Goal: Book appointment/travel/reservation

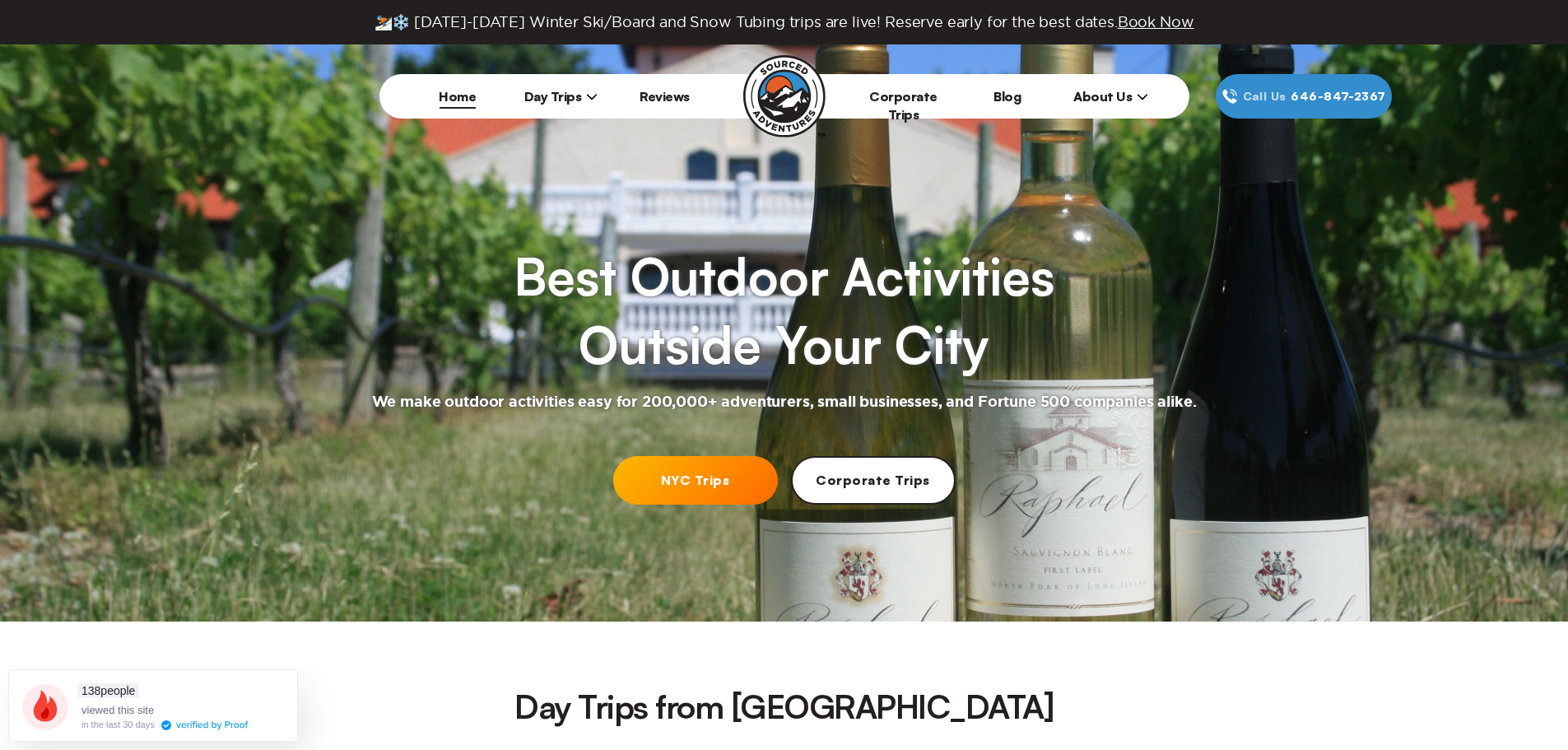
click at [573, 95] on span "Day Trips" at bounding box center [561, 96] width 74 height 16
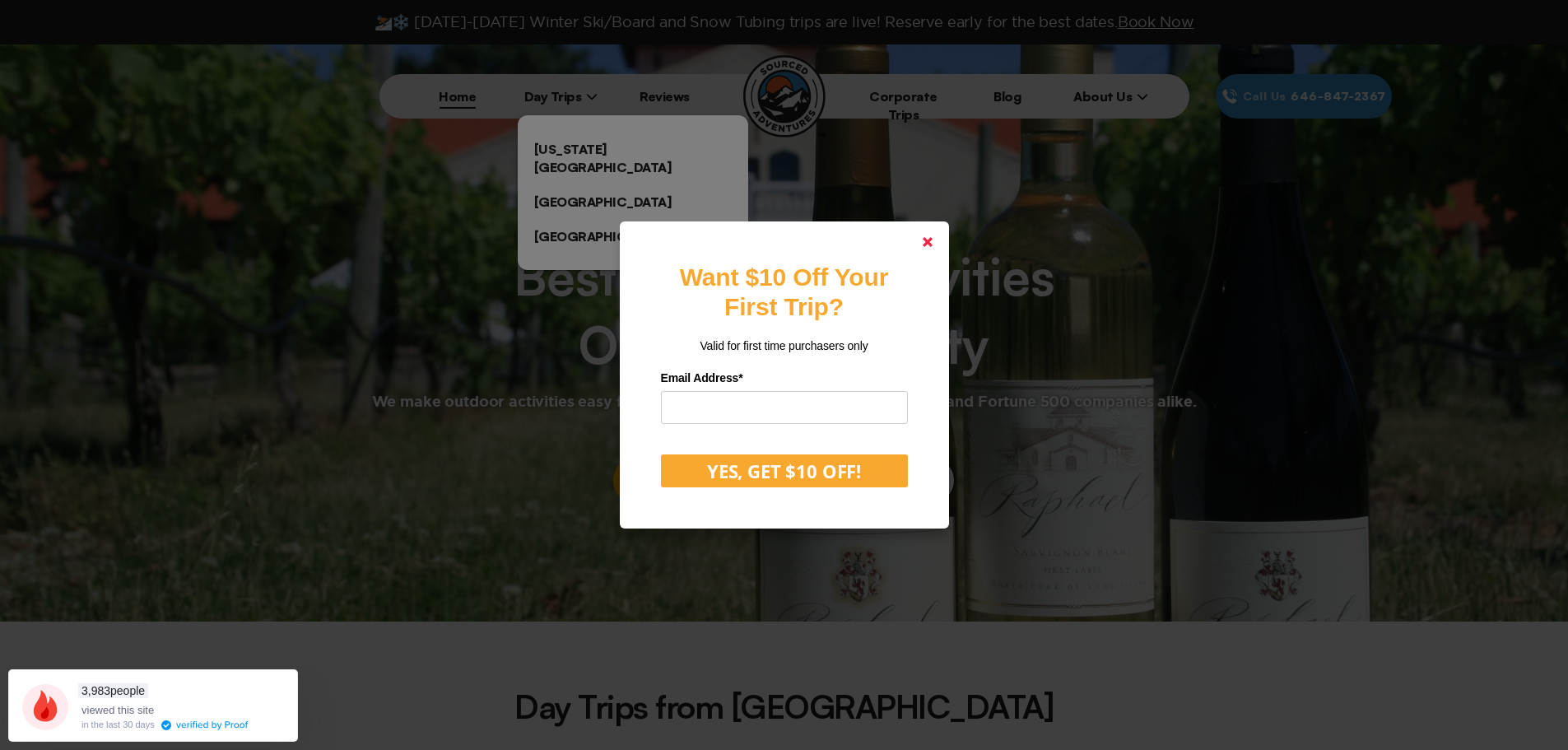
click at [930, 239] on polygon at bounding box center [927, 242] width 10 height 10
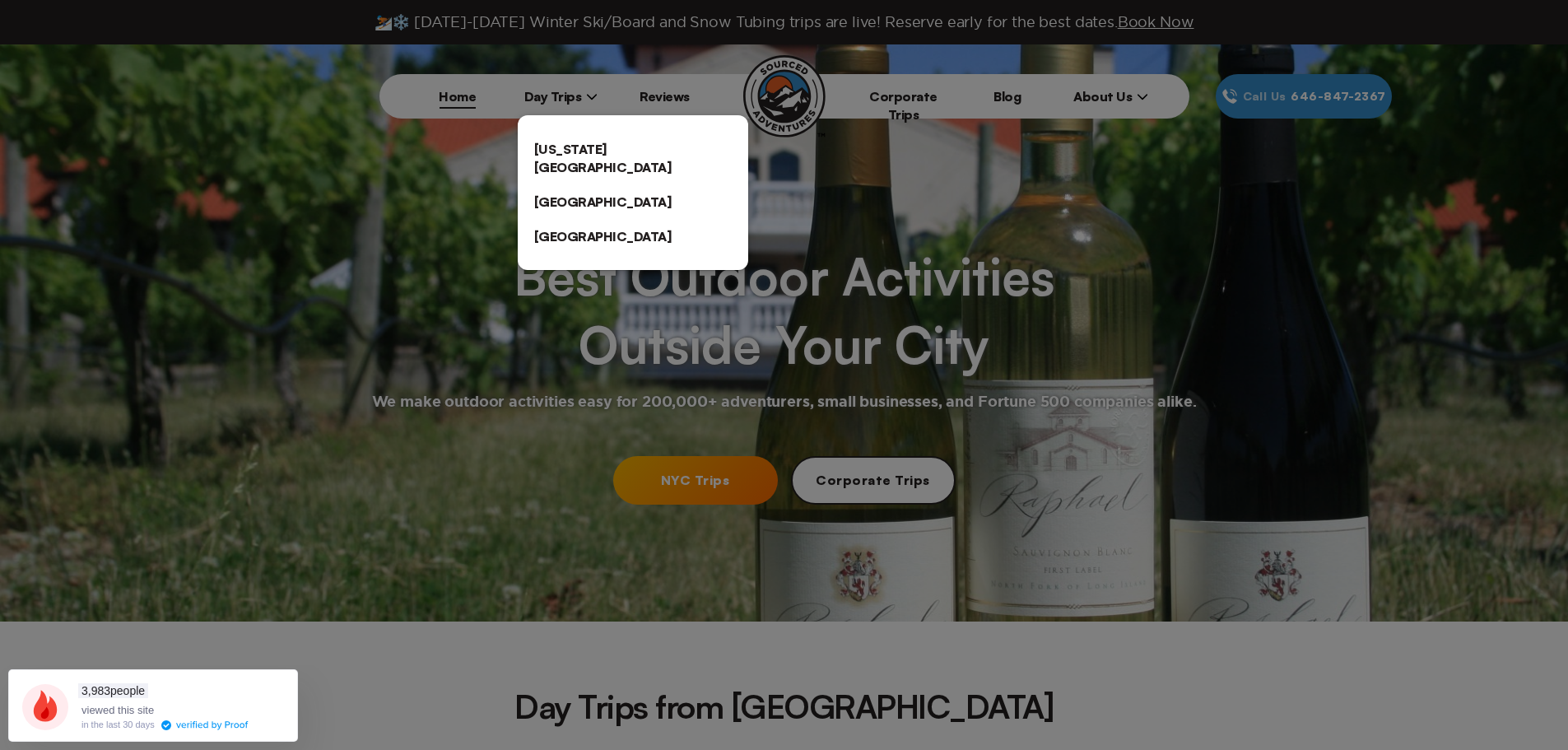
click at [649, 142] on link "[US_STATE][GEOGRAPHIC_DATA]" at bounding box center [632, 158] width 230 height 53
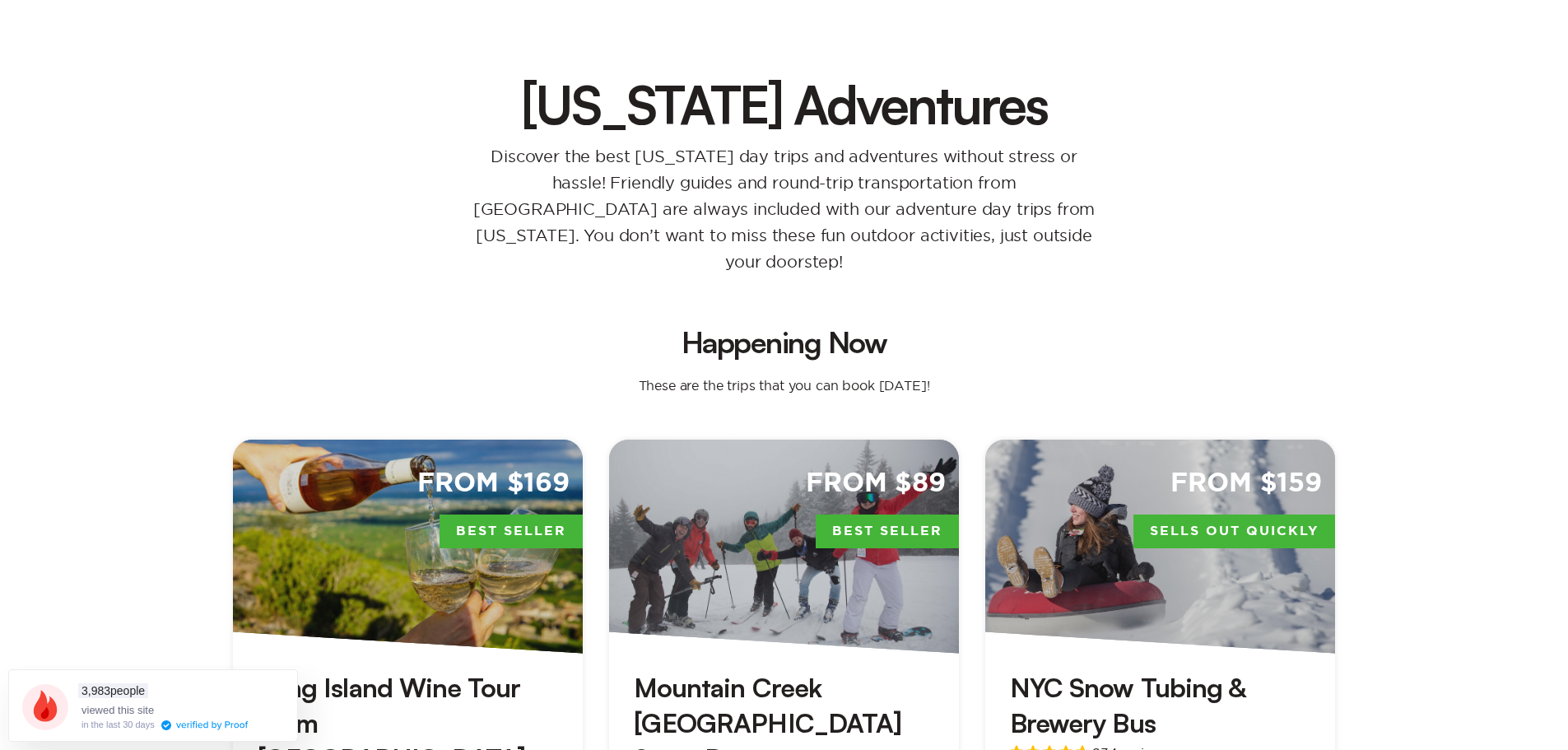
scroll to position [412, 0]
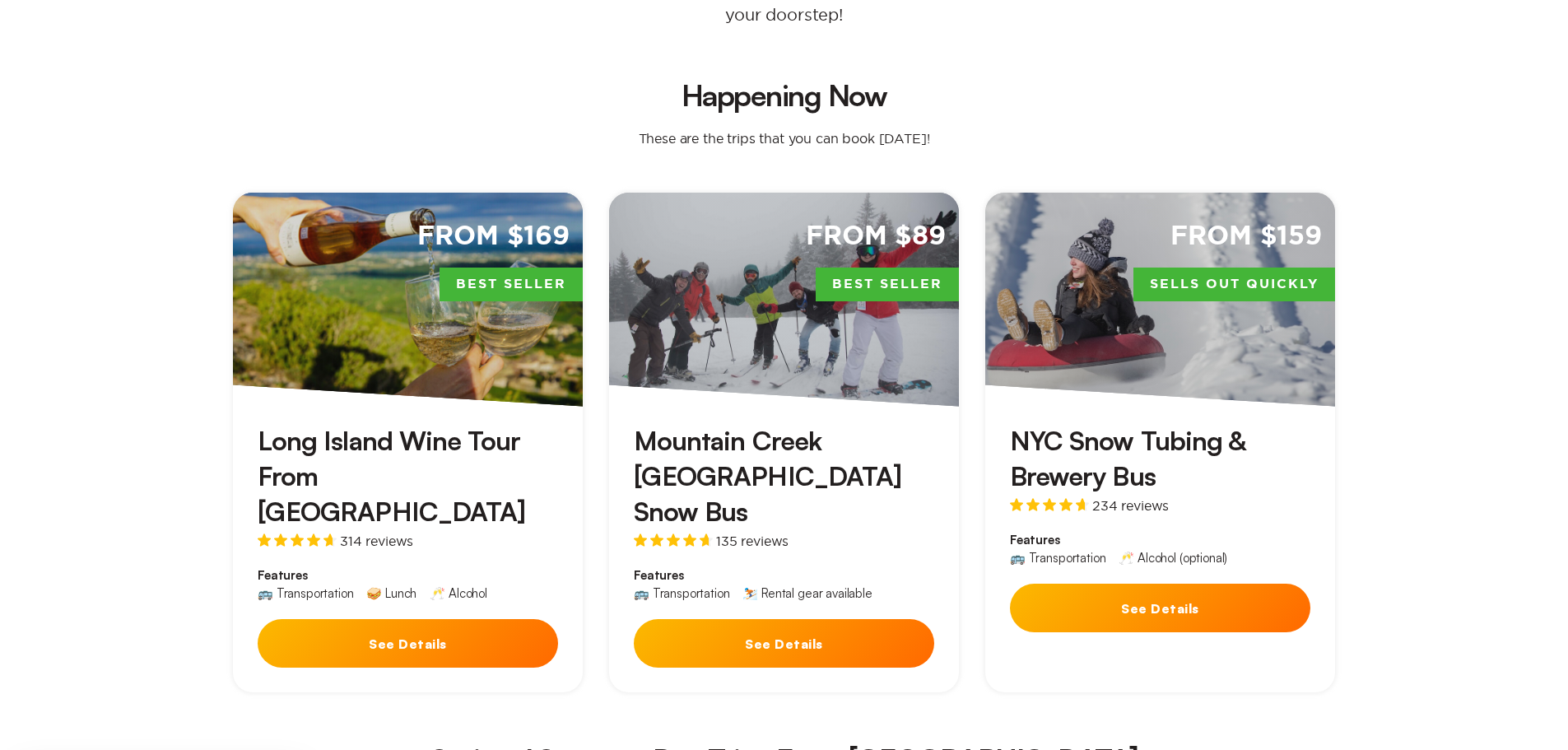
click at [304, 619] on button "See Details" at bounding box center [407, 643] width 300 height 48
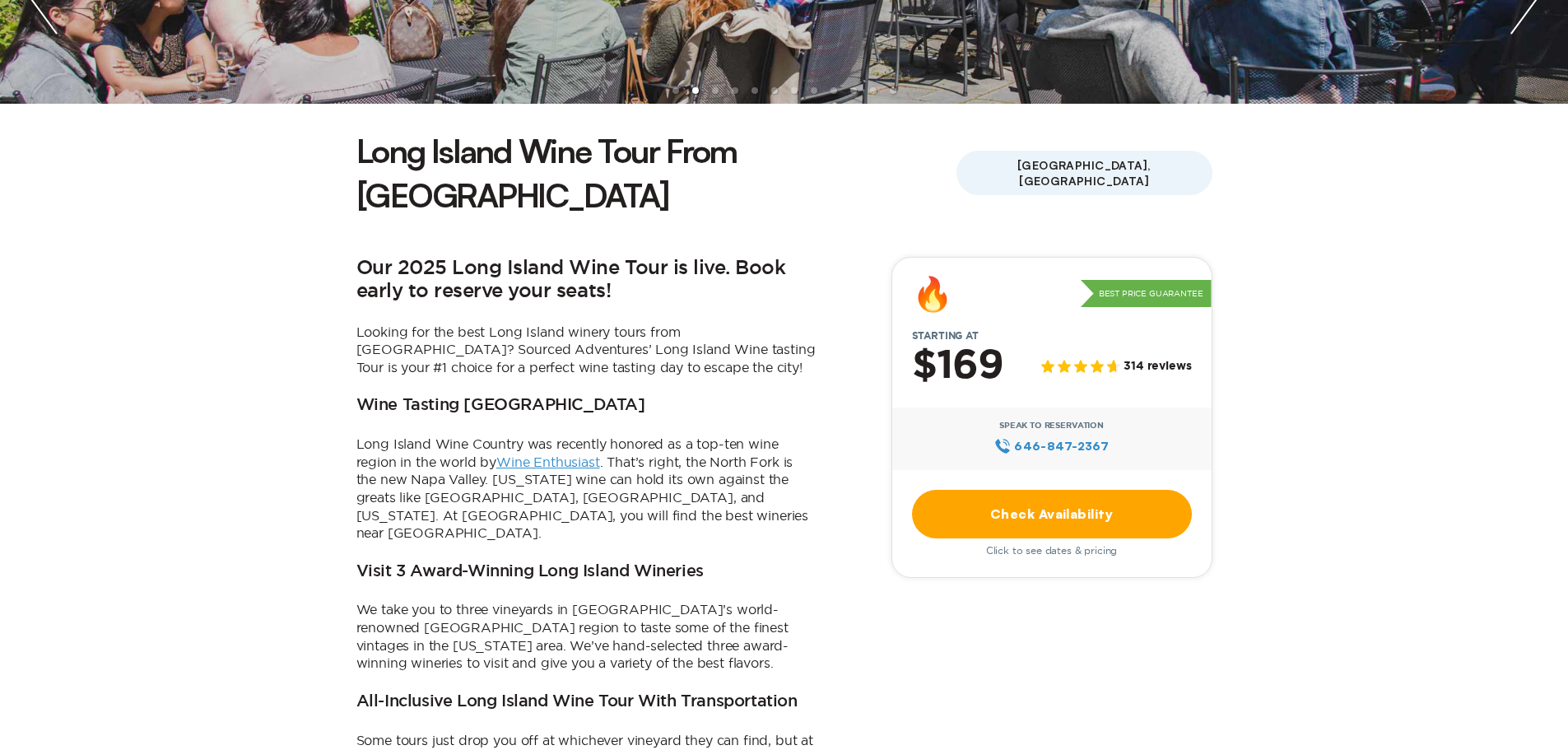
scroll to position [412, 0]
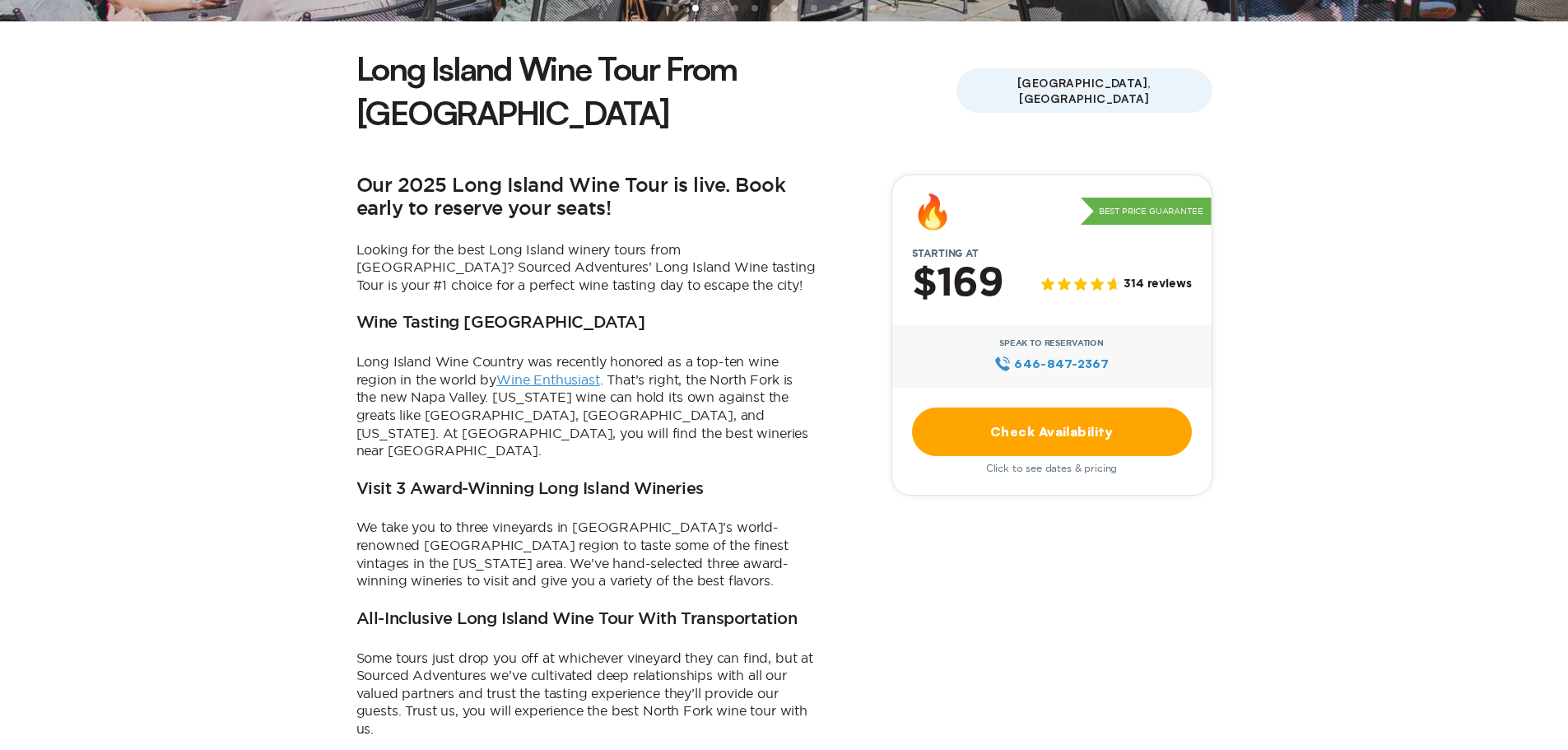
click at [1131, 408] on link "Check Availability" at bounding box center [1051, 432] width 279 height 48
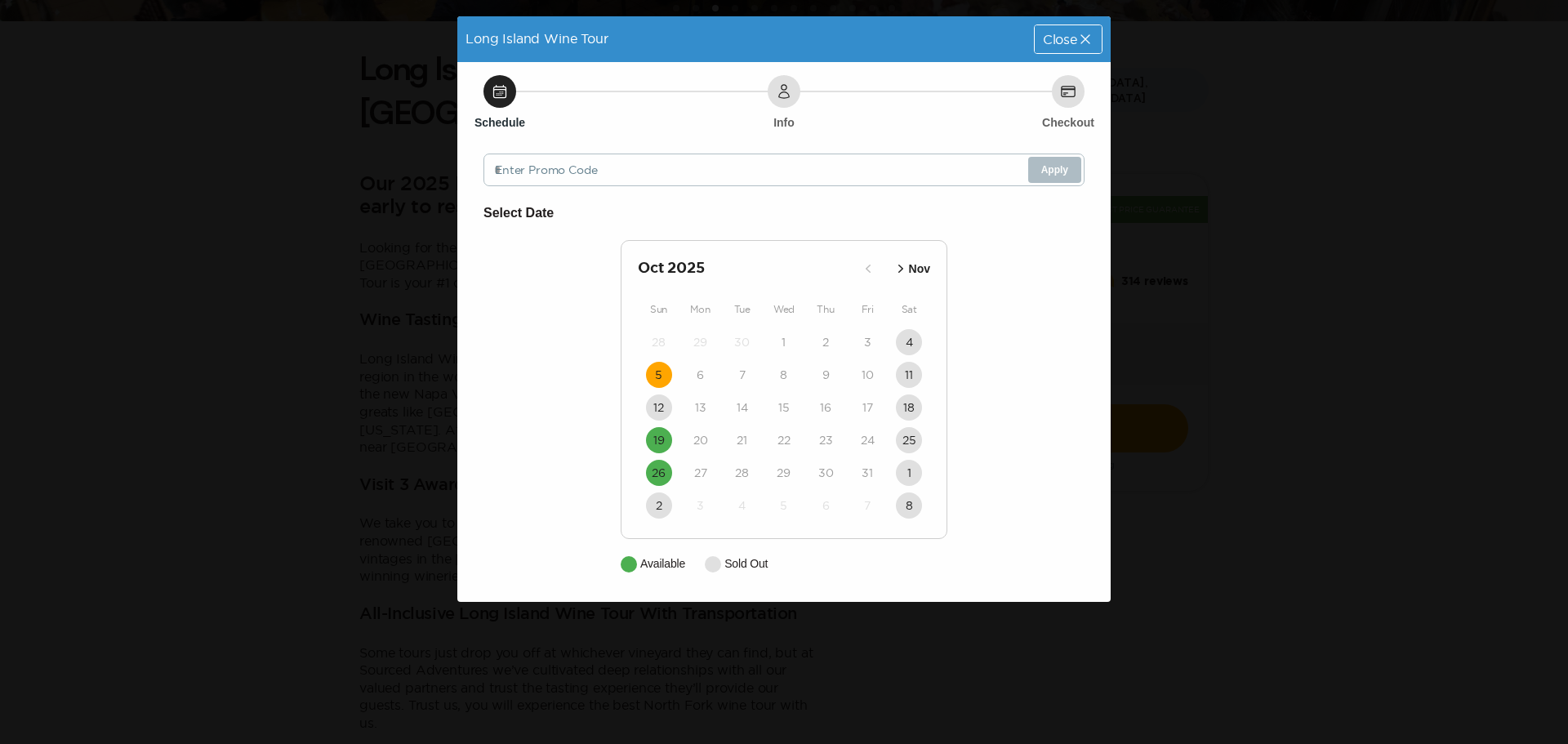
click at [654, 380] on button "5" at bounding box center [658, 374] width 26 height 26
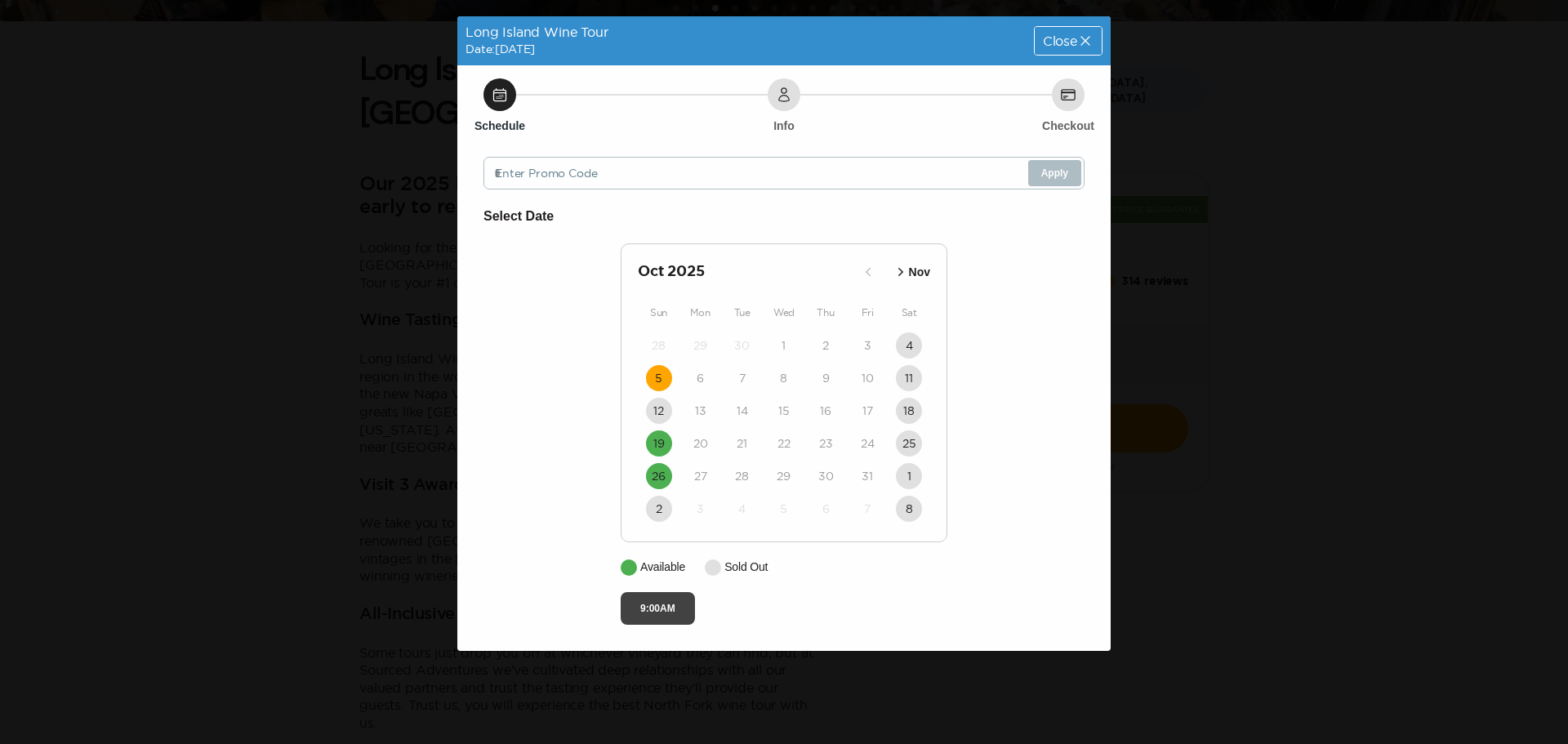
click at [651, 597] on button "9:00AM" at bounding box center [657, 608] width 75 height 33
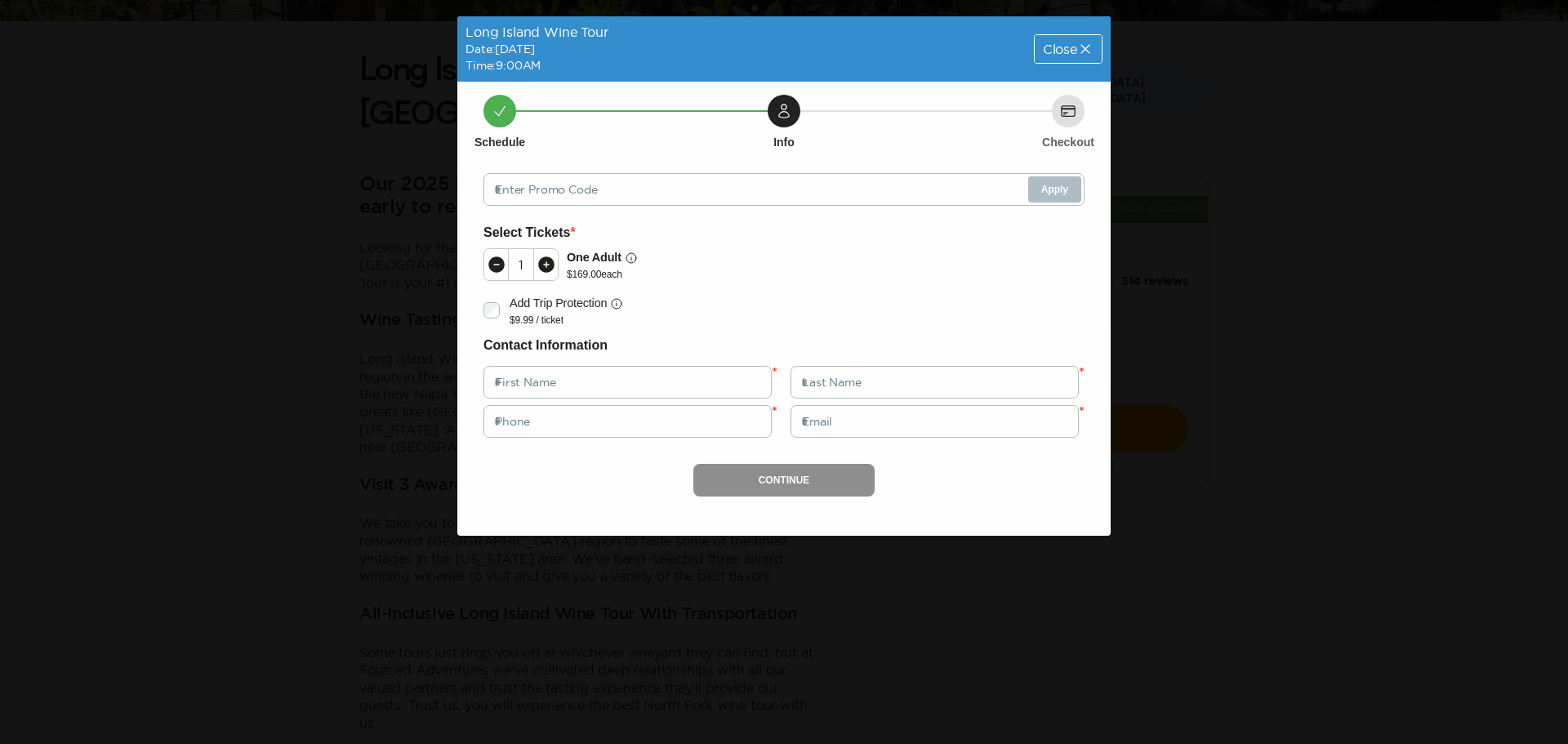
click at [1086, 38] on div "Close" at bounding box center [1067, 49] width 67 height 28
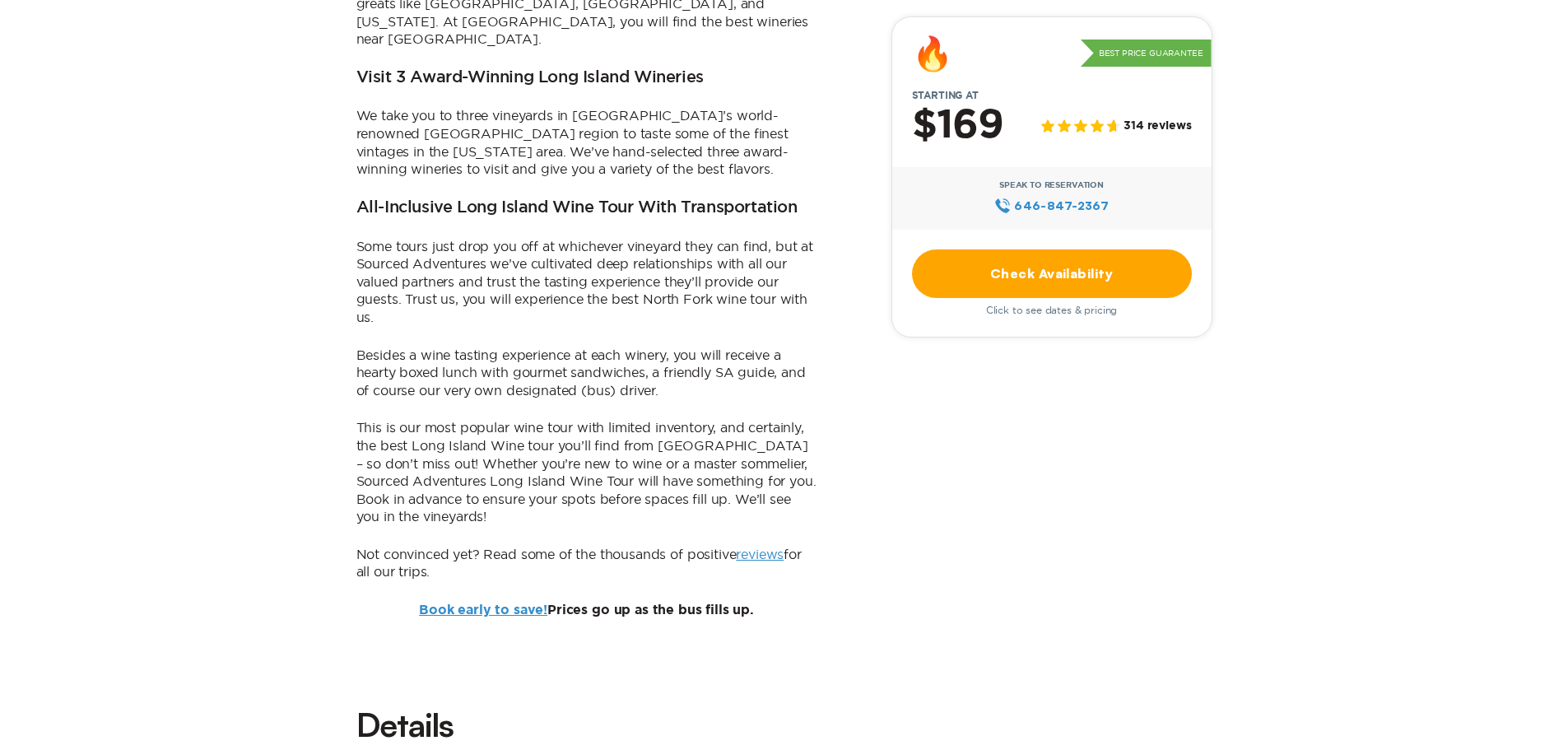
scroll to position [906, 0]
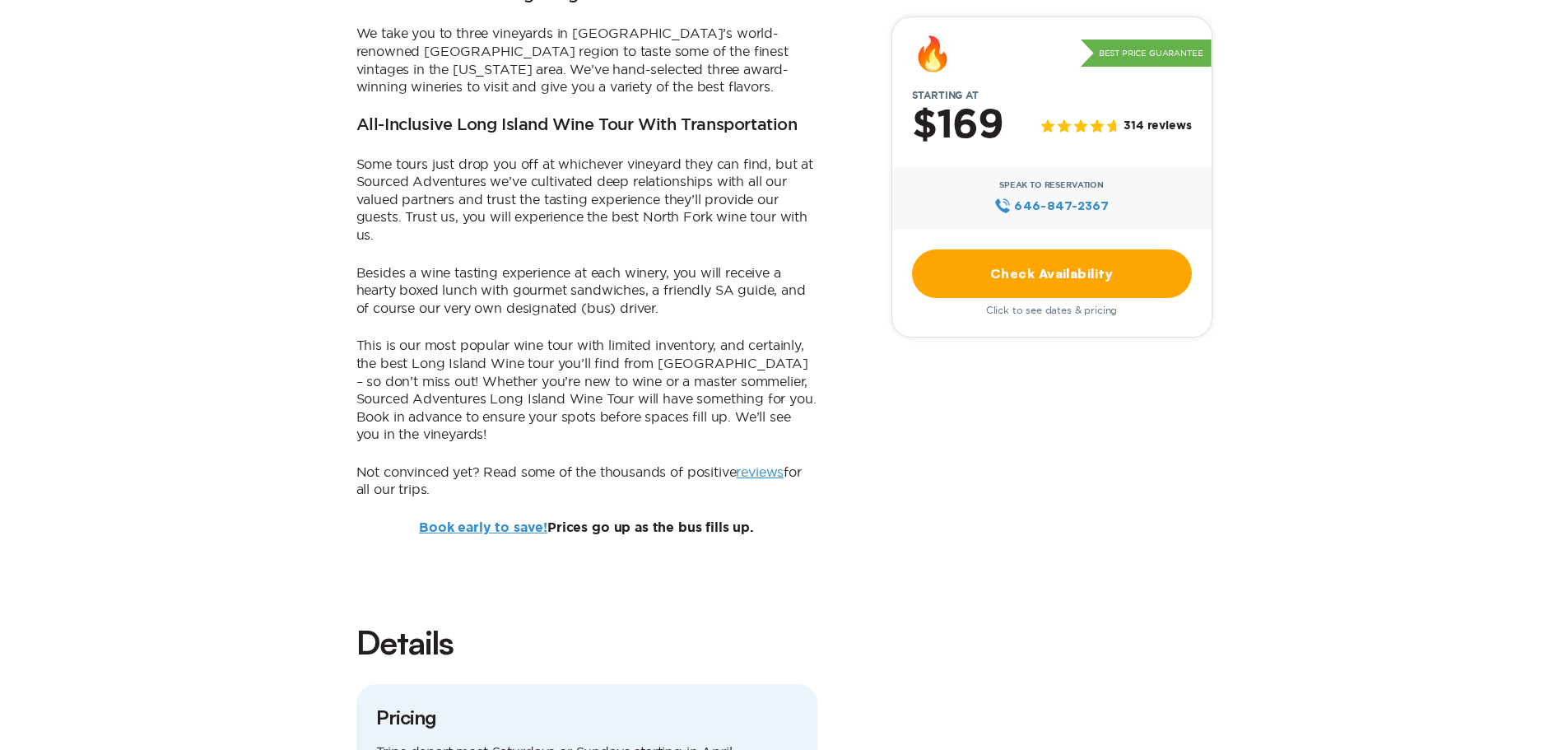
click at [980, 264] on link "Check Availability" at bounding box center [1051, 273] width 279 height 48
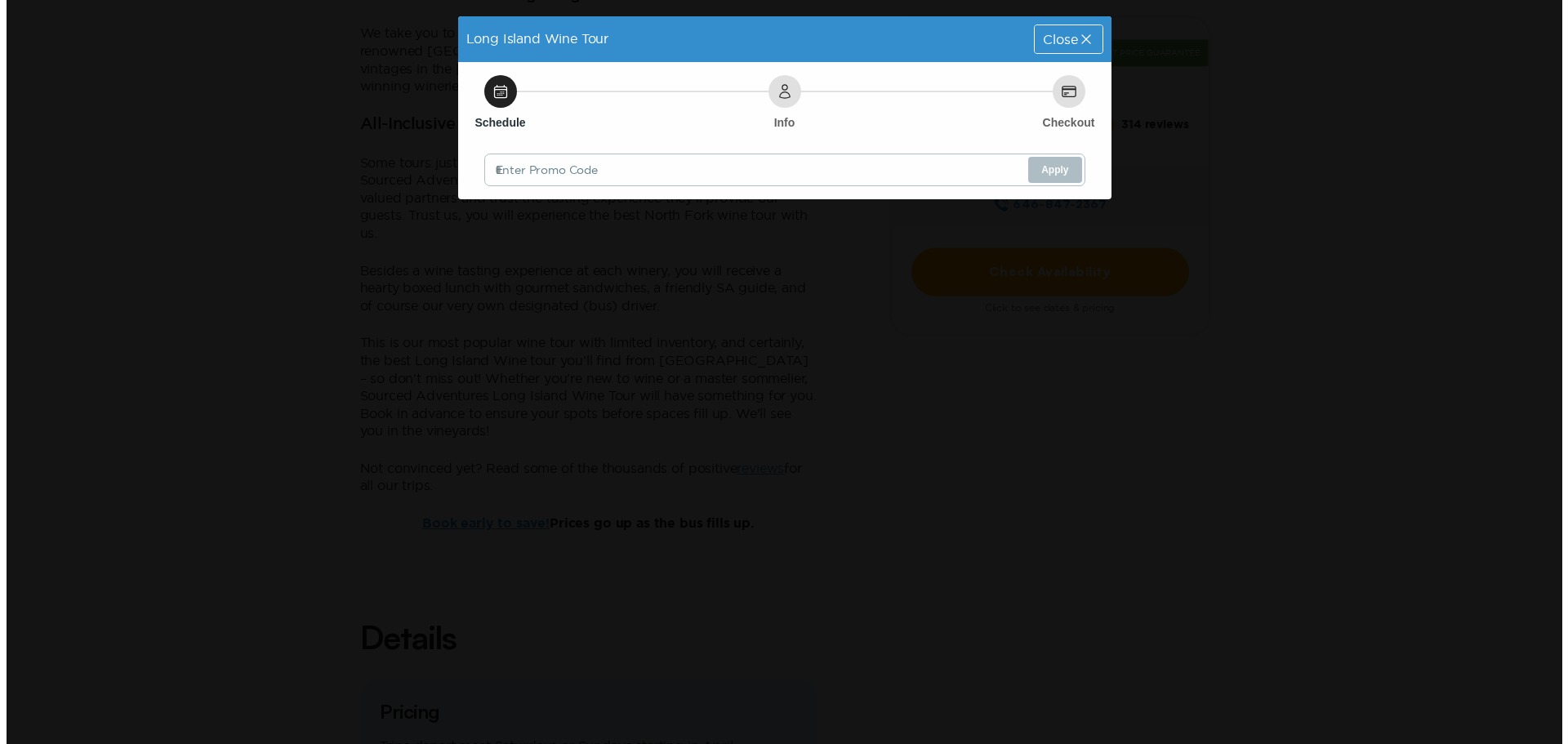
scroll to position [0, 0]
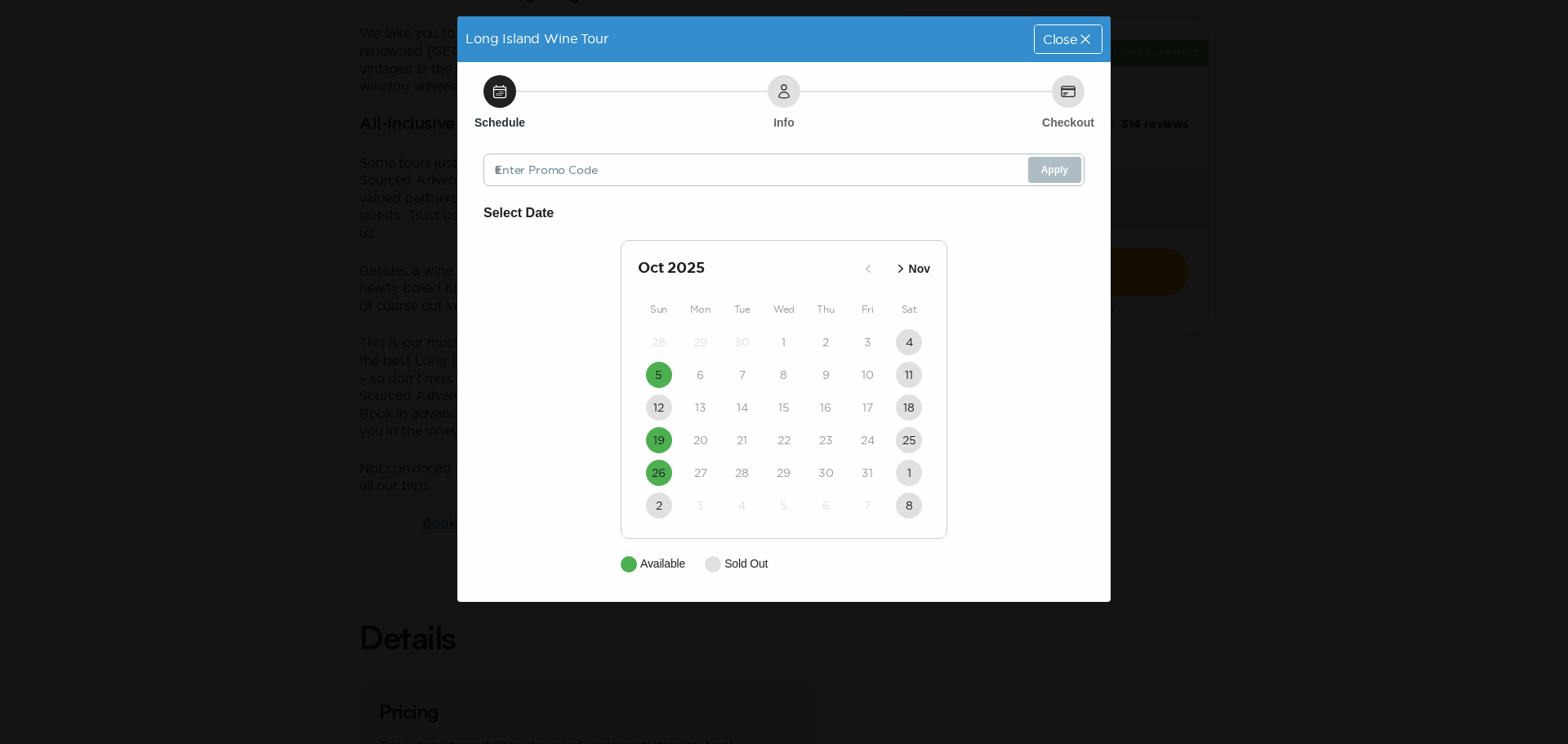
click at [1073, 39] on span "Close" at bounding box center [1060, 39] width 35 height 13
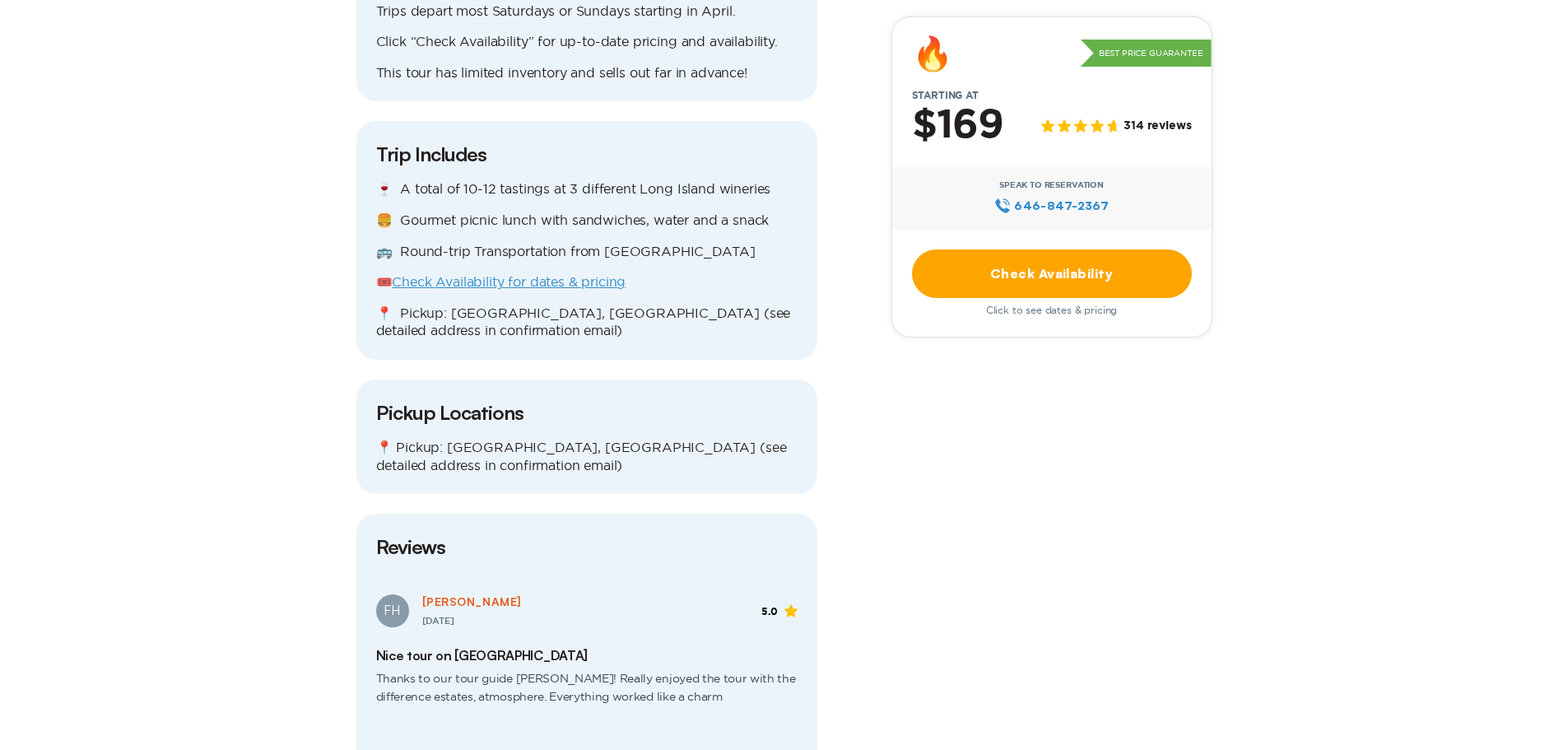
scroll to position [1729, 0]
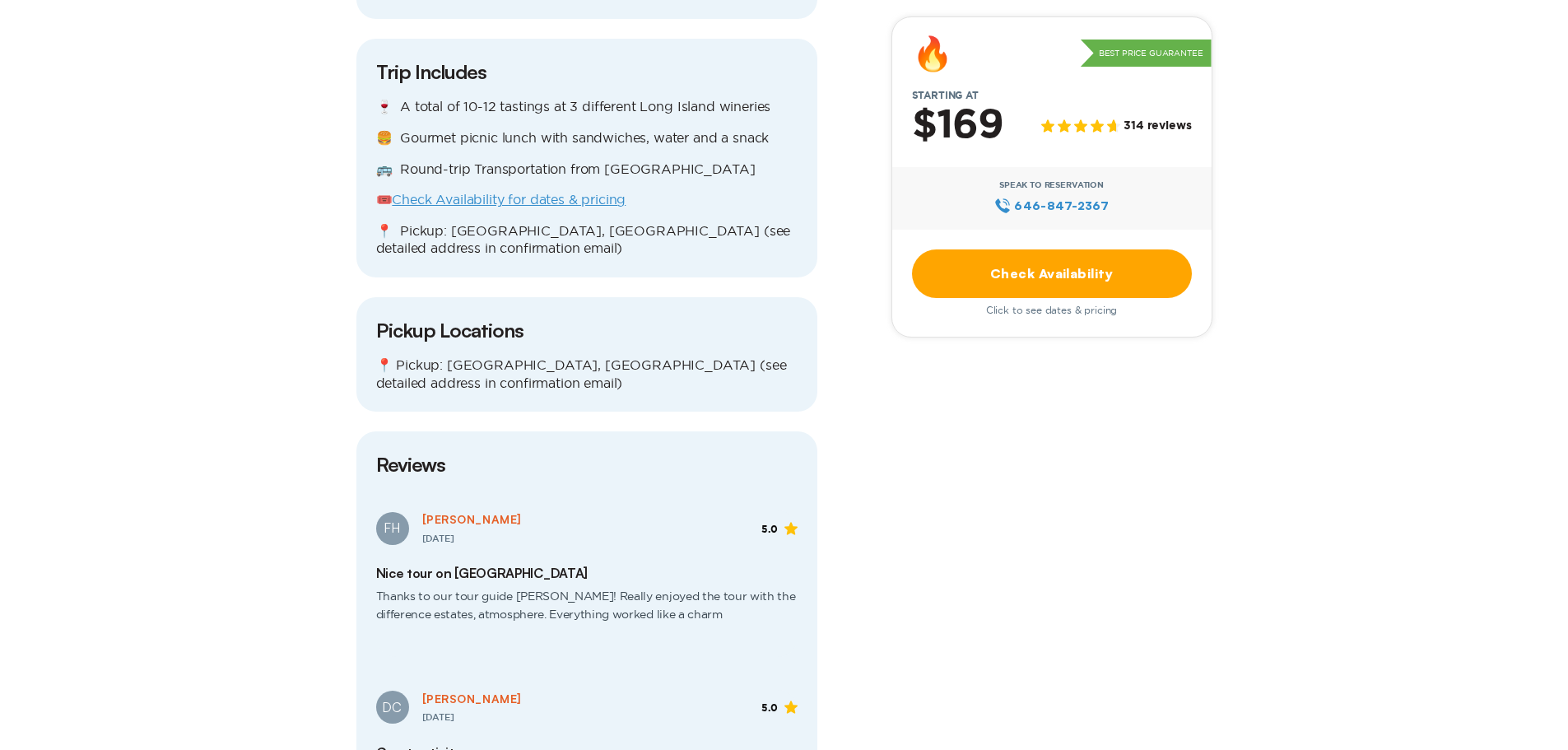
click at [1026, 266] on link "Check Availability" at bounding box center [1051, 273] width 279 height 48
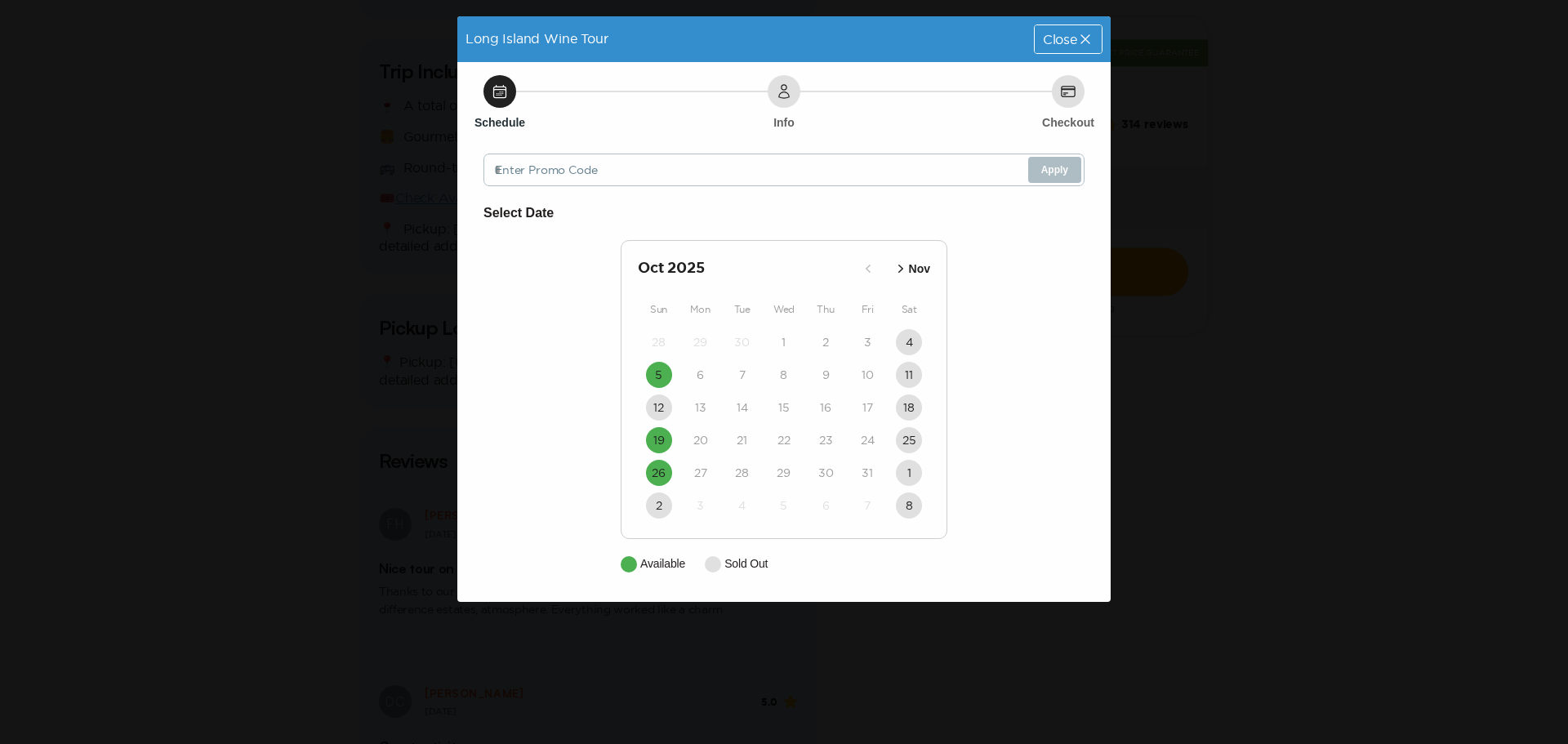
click at [903, 268] on icon "button" at bounding box center [901, 268] width 16 height 16
click at [659, 345] on time "26" at bounding box center [658, 342] width 14 height 16
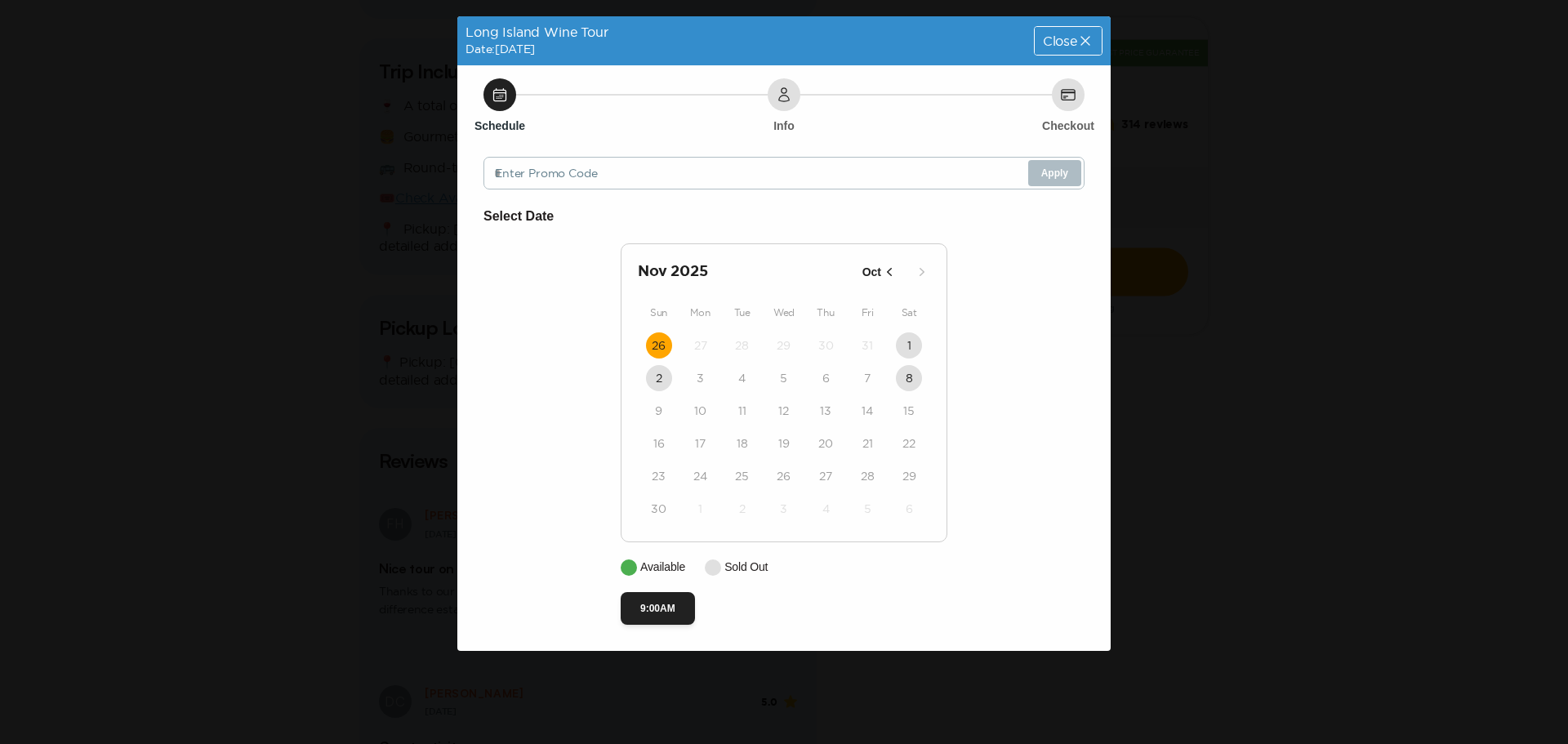
click at [914, 279] on div "[DATE] Oct Sun Mon Tue Wed Thu Fri Sat 26 27 28 29 30 31 1 2 3 4 5 6 7 8 9 10 1…" at bounding box center [784, 393] width 327 height 299
click at [887, 268] on icon "button" at bounding box center [889, 272] width 16 height 16
click at [1205, 300] on div "Long Island Wine Tour Date: [DATE] Close Schedule Info Checkout Enter Promo Cod…" at bounding box center [784, 372] width 1568 height 744
